Goal: Information Seeking & Learning: Find specific page/section

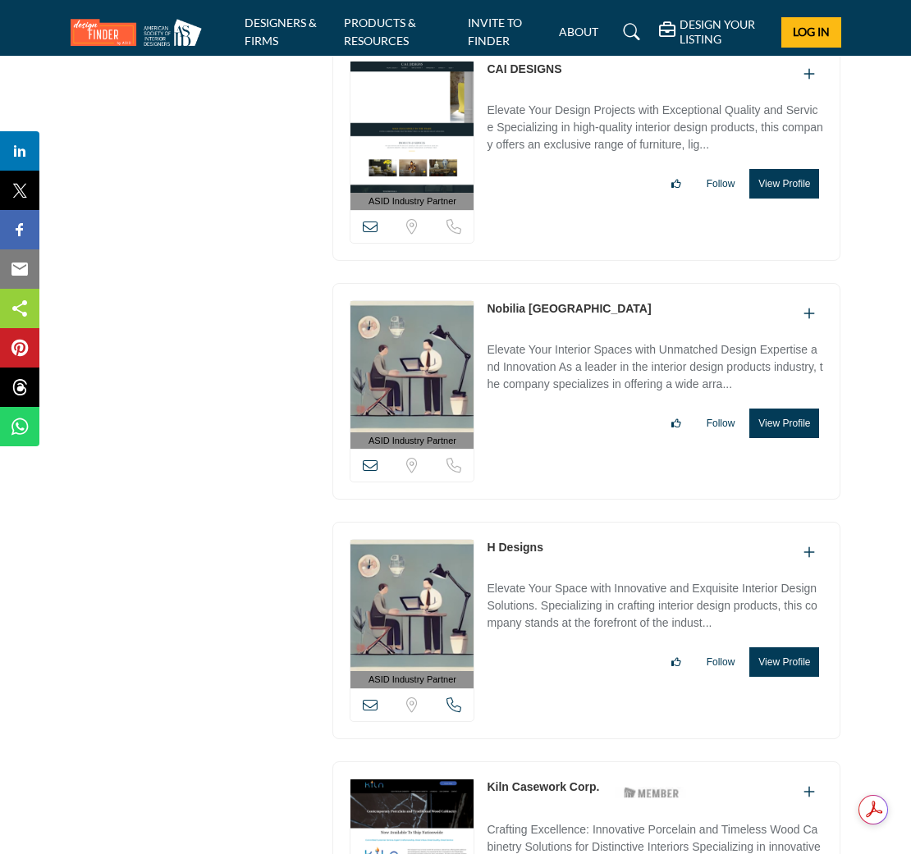
click at [776, 648] on button "View Profile" at bounding box center [784, 663] width 70 height 30
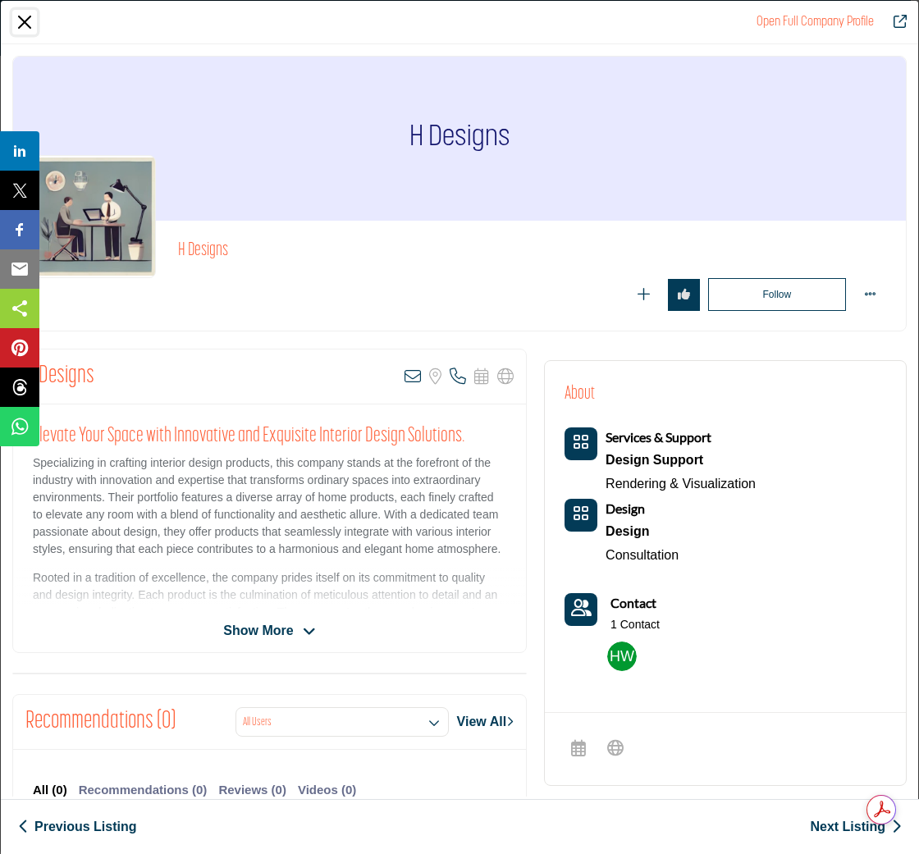
click at [25, 18] on button "Close" at bounding box center [24, 22] width 25 height 25
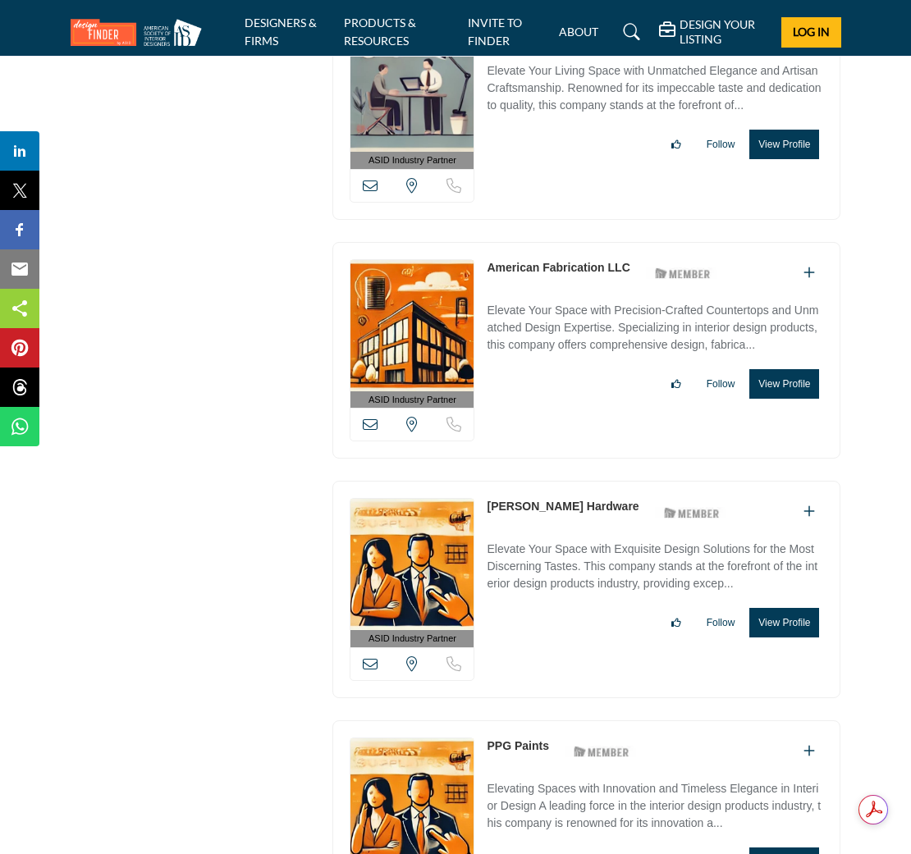
scroll to position [41268, 0]
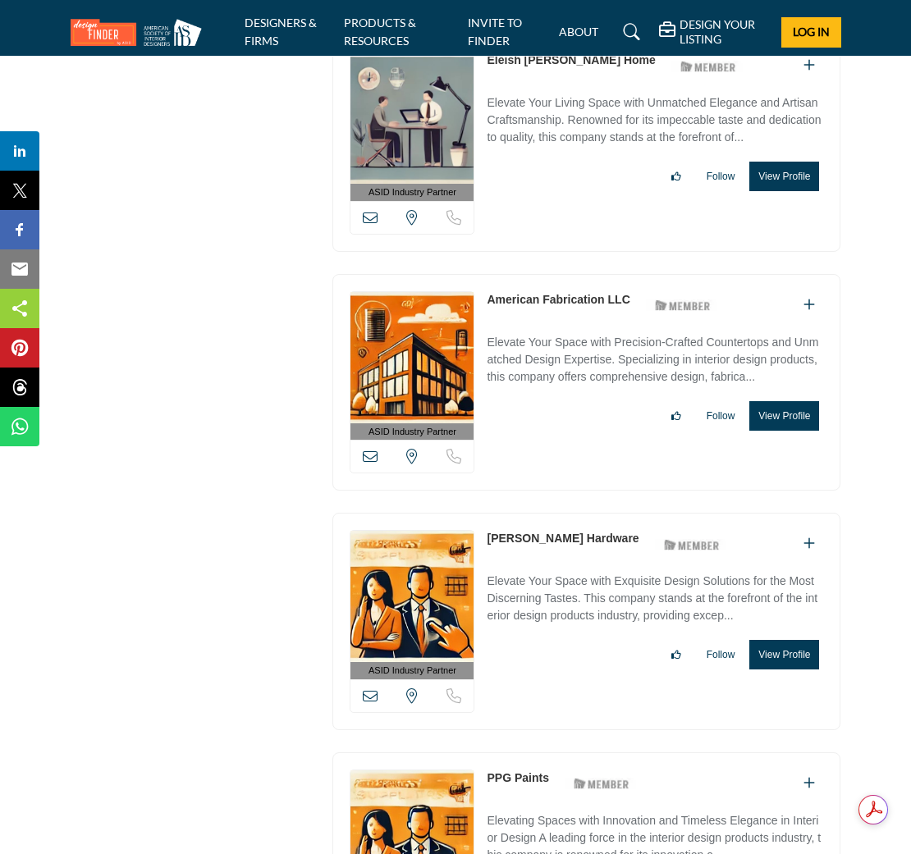
click at [260, 30] on li "DESIGNERS & FIRMS" at bounding box center [288, 32] width 87 height 36
click at [262, 37] on link "DESIGNERS & FIRMS" at bounding box center [281, 32] width 72 height 32
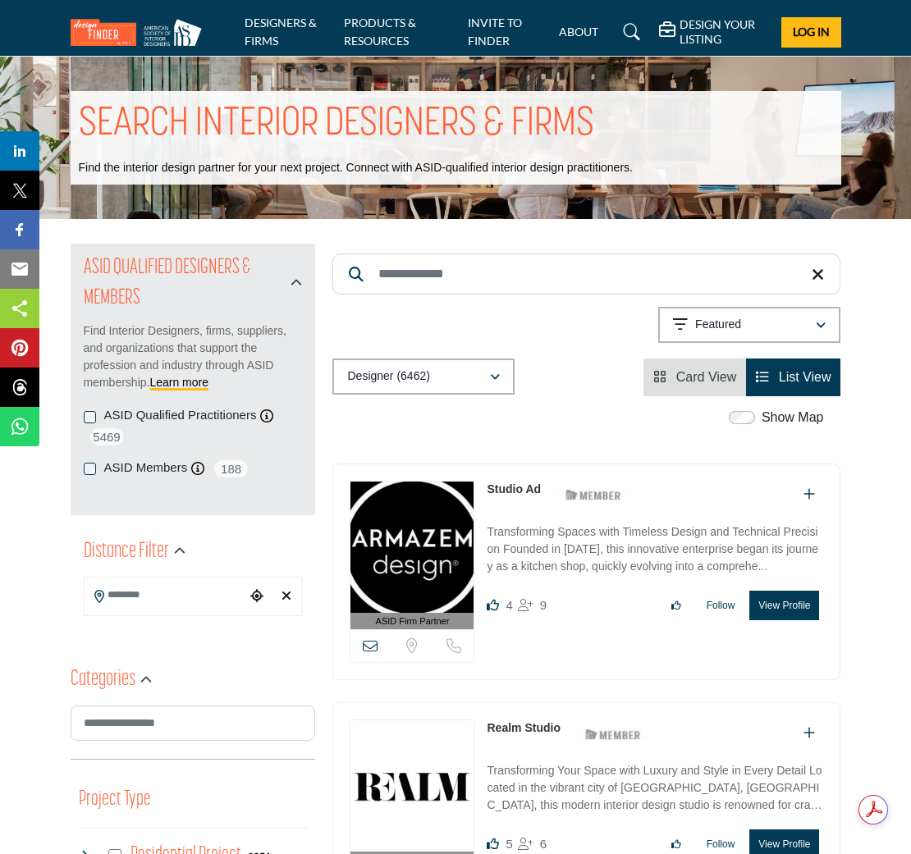
click at [395, 272] on input "Search Keyword" at bounding box center [586, 274] width 508 height 41
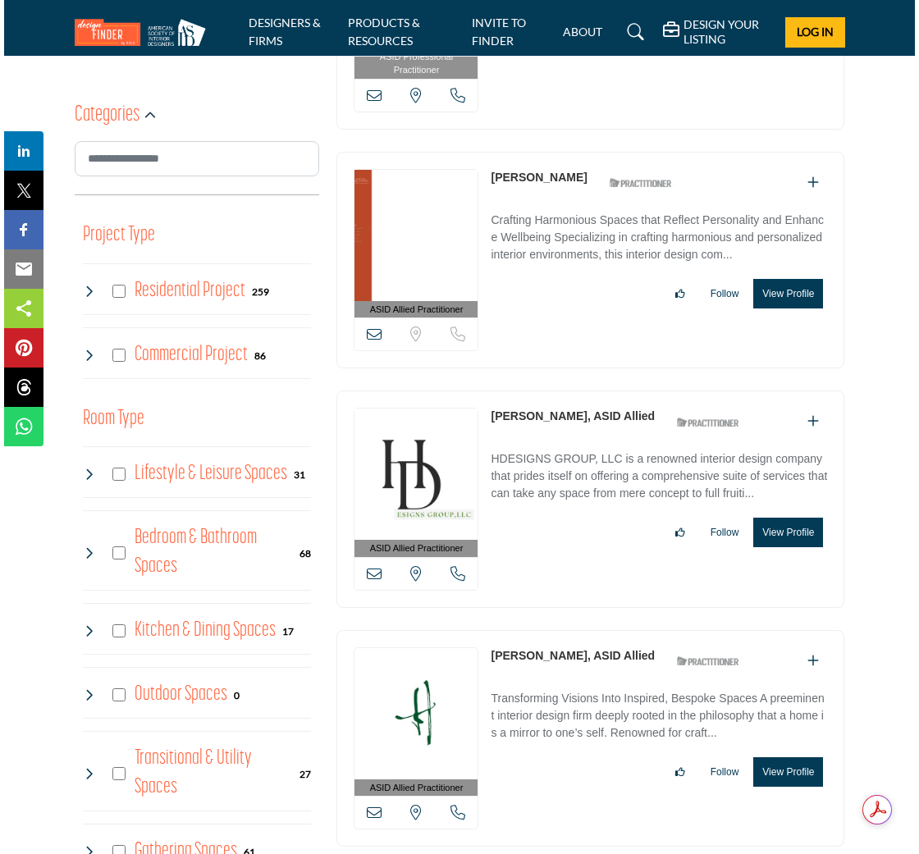
scroll to position [570, 0]
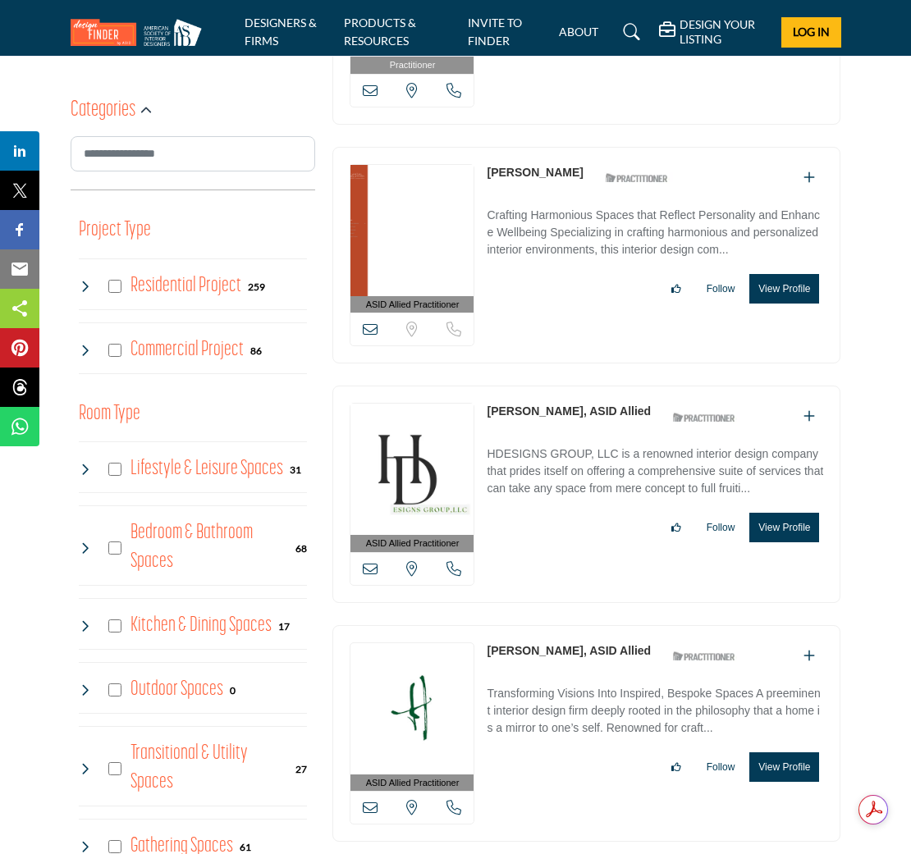
type input "******"
click at [782, 523] on button "View Profile" at bounding box center [784, 528] width 70 height 30
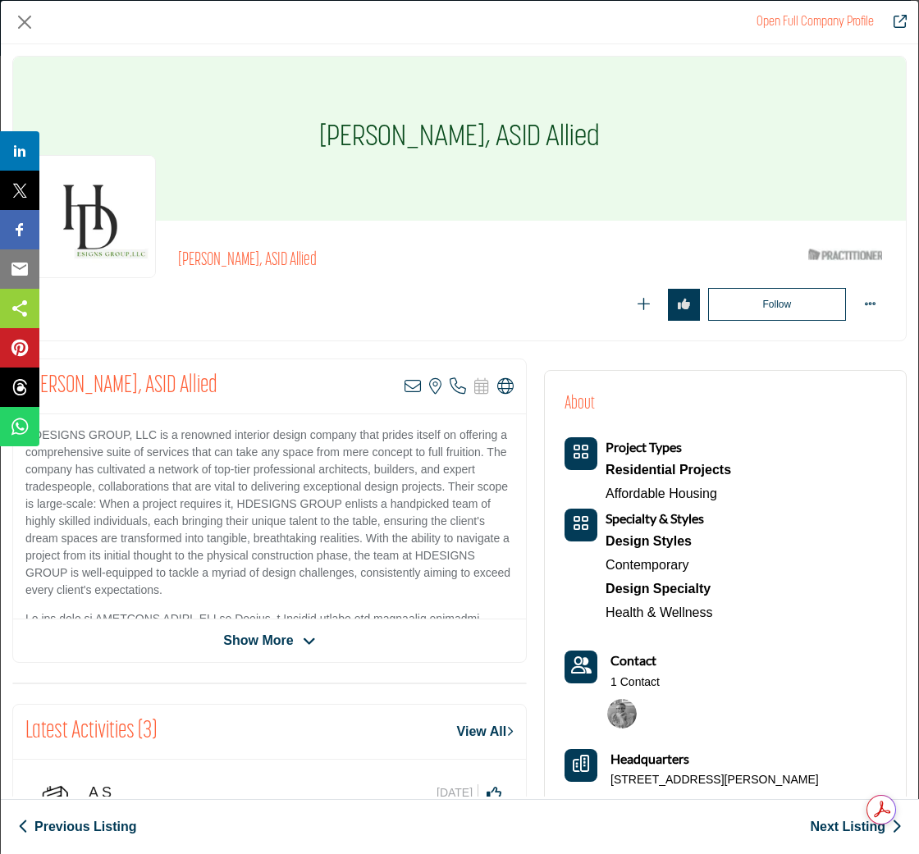
scroll to position [2, 0]
